Goal: Task Accomplishment & Management: Manage account settings

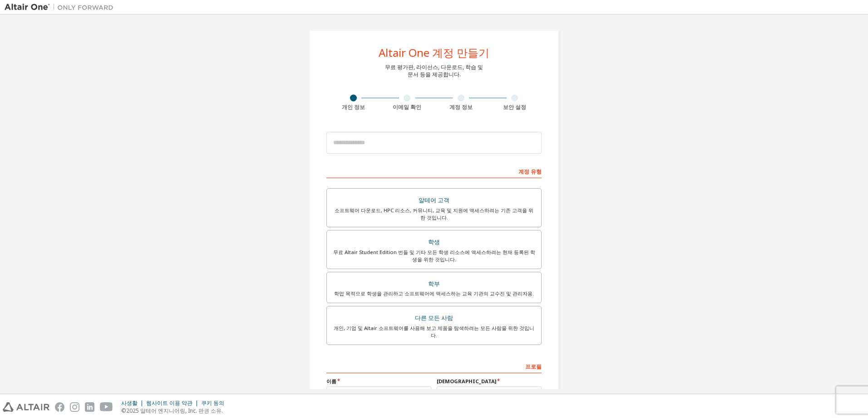
click at [45, 9] on img at bounding box center [62, 7] width 114 height 9
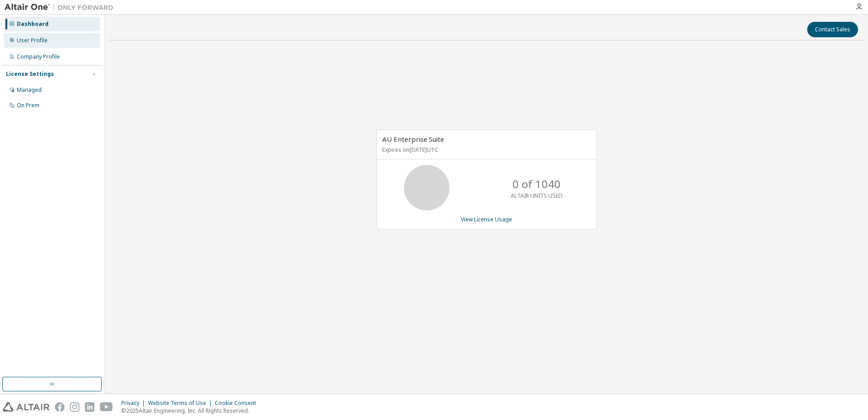
click at [72, 41] on div "User Profile" at bounding box center [52, 40] width 97 height 15
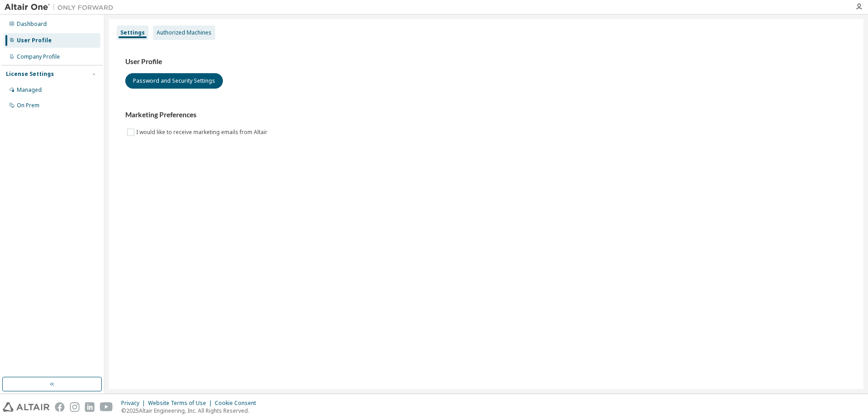
click at [182, 35] on div "Authorized Machines" at bounding box center [184, 32] width 55 height 7
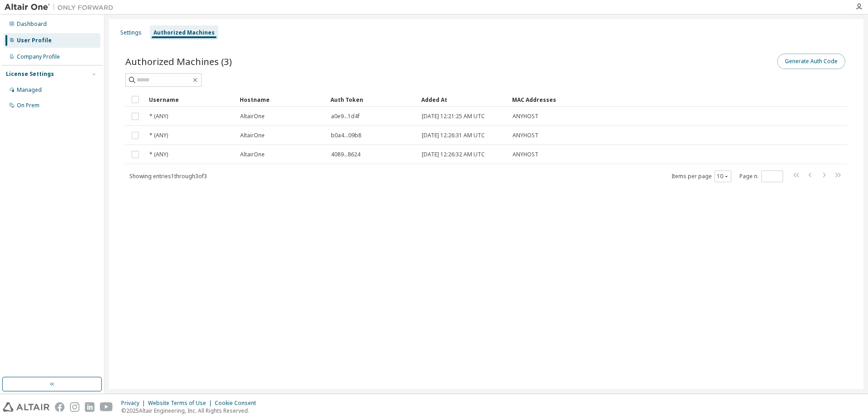
click at [795, 60] on button "Generate Auth Code" at bounding box center [811, 61] width 68 height 15
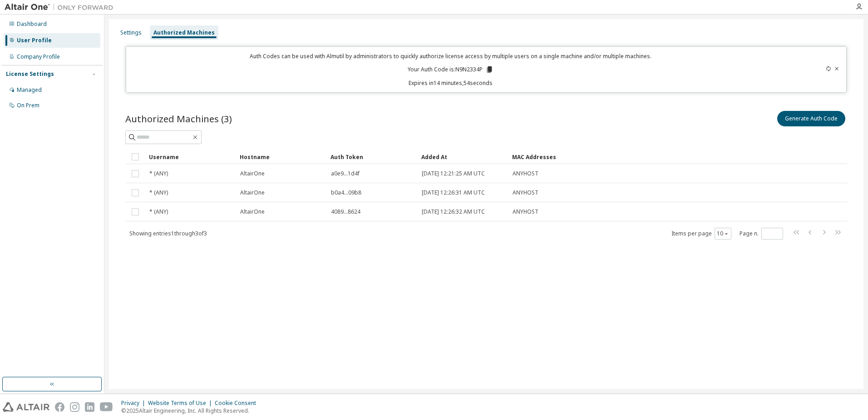
click at [491, 72] on icon at bounding box center [489, 69] width 5 height 6
click at [488, 69] on icon at bounding box center [489, 69] width 8 height 8
